Goal: Task Accomplishment & Management: Use online tool/utility

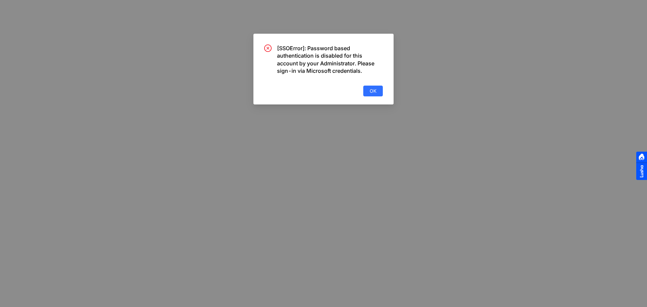
click at [315, 78] on div "[SSOError]: Password based authentication is disabled for this account by your …" at bounding box center [323, 70] width 119 height 52
click at [371, 89] on span "OK" at bounding box center [373, 90] width 7 height 7
